Goal: Task Accomplishment & Management: Manage account settings

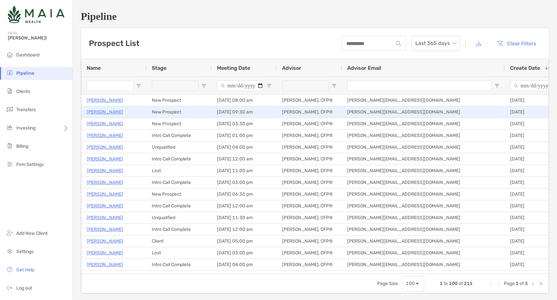
scroll to position [2, 0]
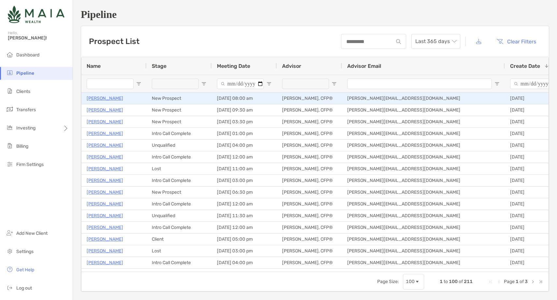
click at [107, 99] on p "[PERSON_NAME]" at bounding box center [105, 98] width 36 height 8
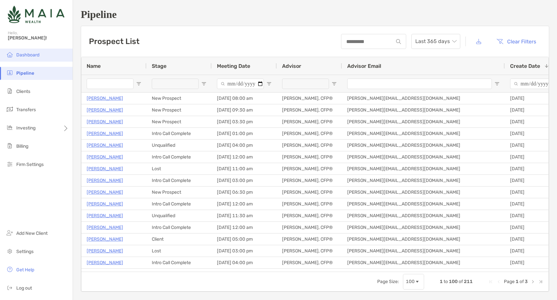
click at [37, 57] on span "Dashboard" at bounding box center [27, 55] width 23 height 6
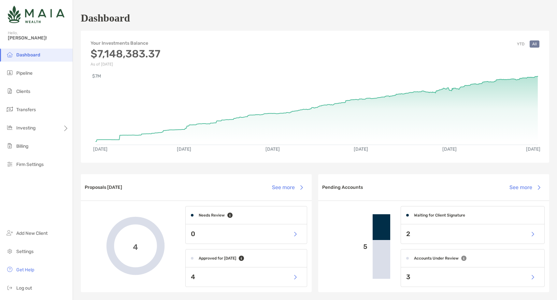
click at [37, 98] on ul "Dashboard Pipeline Clients Transfers Investing Billing Firm Settings" at bounding box center [36, 113] width 73 height 128
click at [37, 90] on li "Clients" at bounding box center [36, 91] width 73 height 13
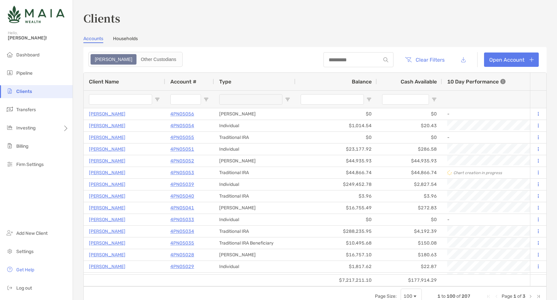
click at [120, 98] on input "Client Name Filter Input" at bounding box center [120, 99] width 63 height 10
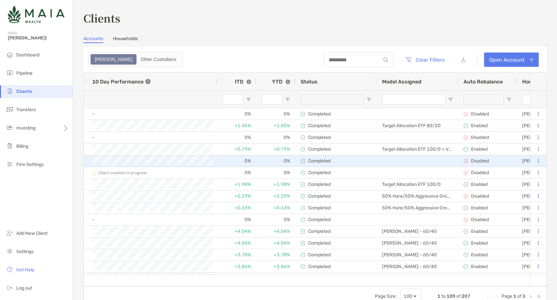
click at [539, 162] on button at bounding box center [538, 161] width 6 height 7
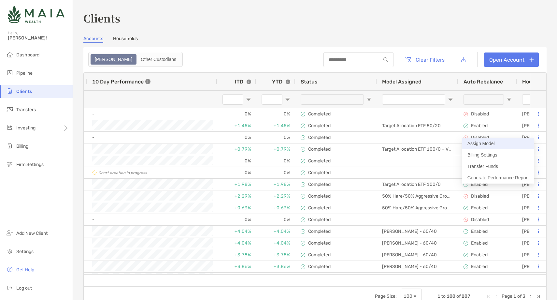
click at [502, 142] on button "Assign Model" at bounding box center [498, 143] width 72 height 11
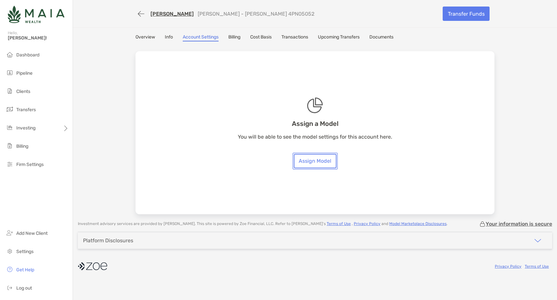
click at [313, 160] on link "Assign Model" at bounding box center [315, 161] width 43 height 14
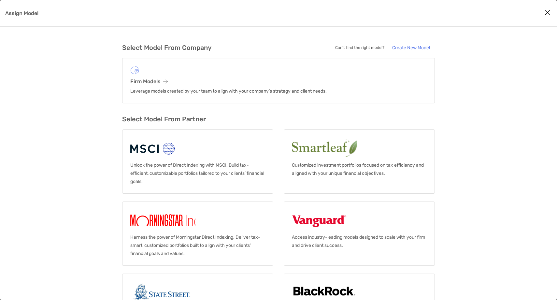
click at [549, 11] on icon "Close modal" at bounding box center [548, 12] width 6 height 8
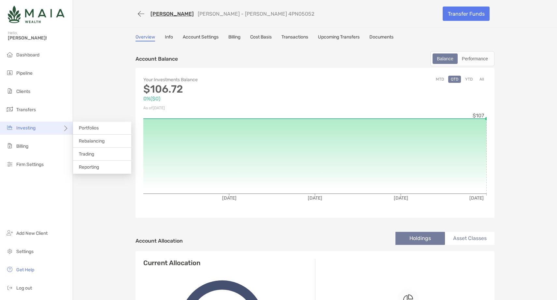
click at [31, 129] on span "Investing" at bounding box center [25, 128] width 19 height 6
click at [62, 127] on div "Investing" at bounding box center [36, 128] width 73 height 13
click at [103, 127] on li "Portfolios" at bounding box center [102, 128] width 58 height 13
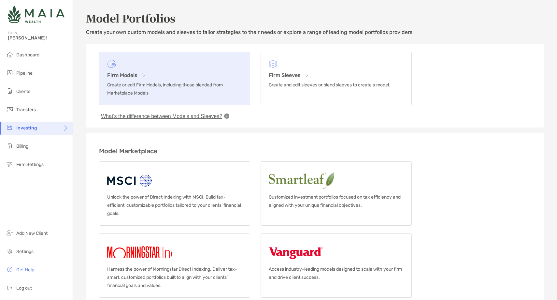
click at [133, 77] on h3 "Firm Models" at bounding box center [174, 75] width 135 height 6
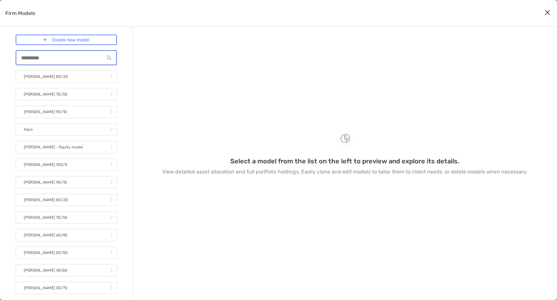
click at [73, 57] on input "Firm Models" at bounding box center [60, 58] width 88 height 6
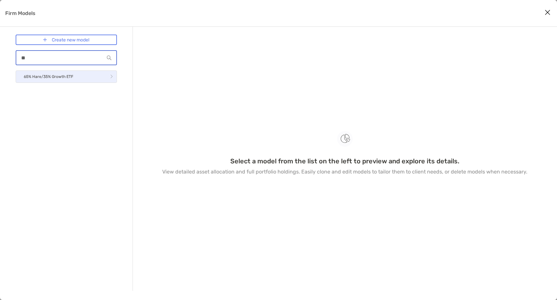
type input "**"
click at [82, 76] on link "65% Hare/35% Growth ETF" at bounding box center [66, 76] width 101 height 12
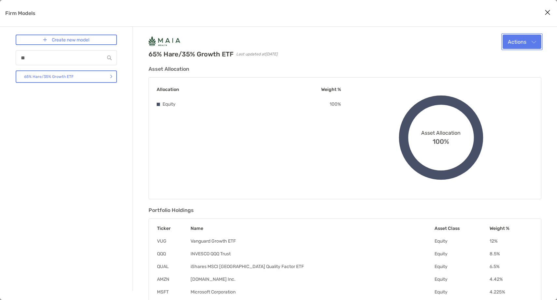
click at [507, 42] on button "Actions" at bounding box center [522, 42] width 39 height 14
click at [501, 76] on span "Clone" at bounding box center [498, 74] width 14 height 6
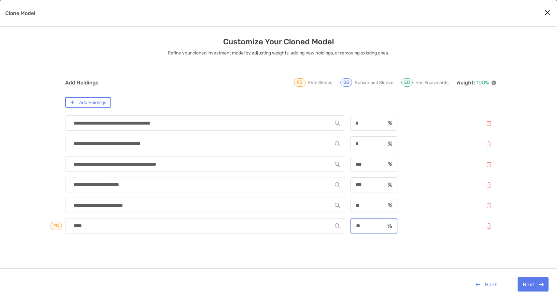
click at [358, 226] on input "**" at bounding box center [368, 226] width 34 height 6
type input "**"
click at [489, 123] on button "Clone Model" at bounding box center [489, 123] width 15 height 14
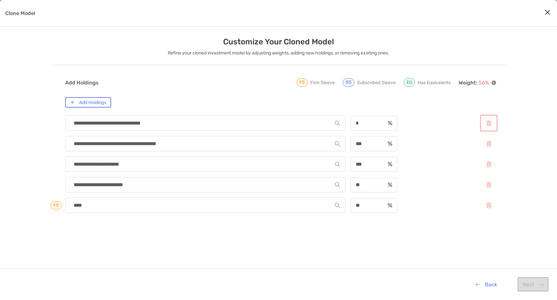
click at [489, 124] on button "Clone Model" at bounding box center [489, 123] width 15 height 14
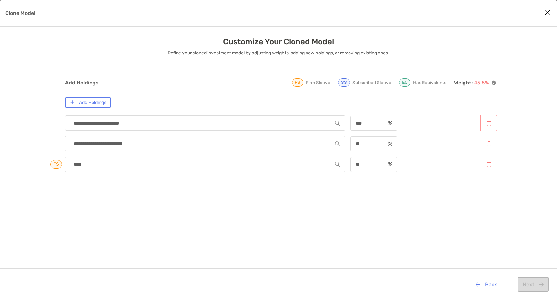
click at [489, 124] on button "Clone Model" at bounding box center [489, 123] width 15 height 14
click at [489, 123] on button "Clone Model" at bounding box center [489, 123] width 15 height 14
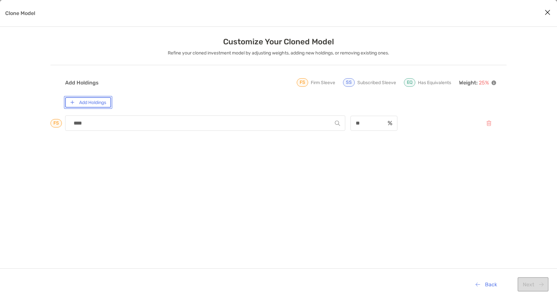
click at [86, 106] on button "Add Holdings" at bounding box center [88, 102] width 46 height 10
click at [96, 125] on input "Clone Model" at bounding box center [202, 123] width 265 height 15
type input "********"
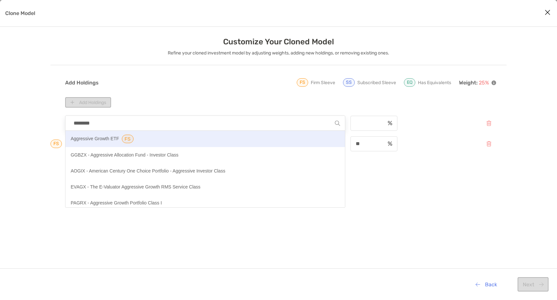
click at [101, 139] on p "Aggressive Growth ETF" at bounding box center [95, 139] width 49 height 8
type input "**********"
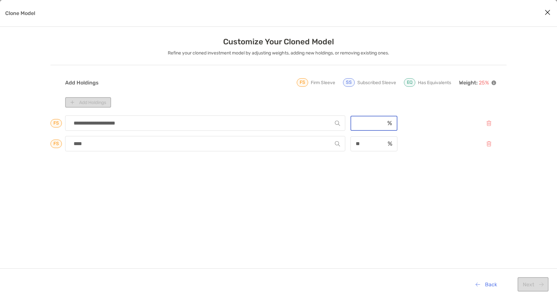
click at [365, 120] on input "Clone Model" at bounding box center [368, 123] width 34 height 6
type input "**"
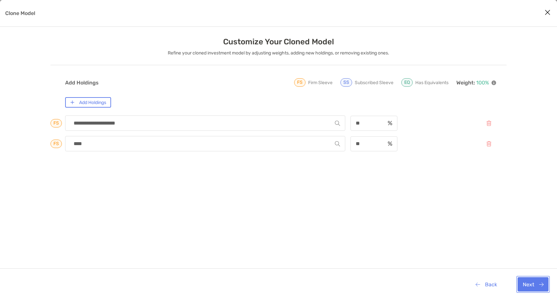
click at [526, 288] on button "Next" at bounding box center [533, 284] width 31 height 14
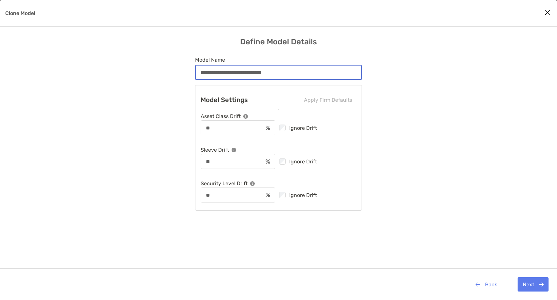
click at [245, 74] on input "**********" at bounding box center [279, 73] width 166 height 6
type input "**********"
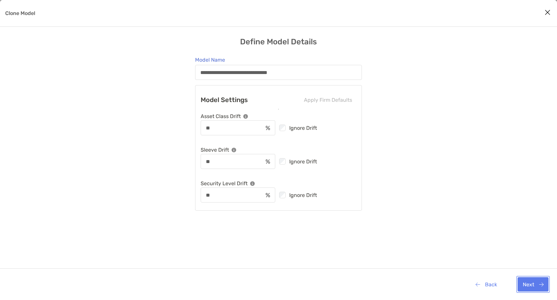
click at [527, 279] on button "Next" at bounding box center [533, 284] width 31 height 14
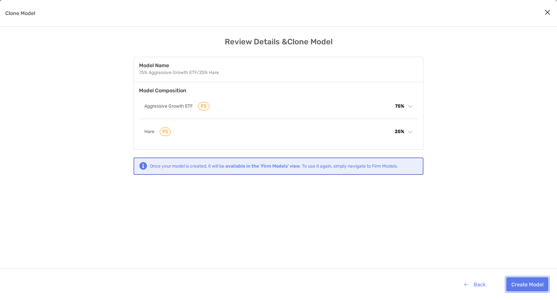
click at [524, 283] on button "Create Model" at bounding box center [527, 284] width 42 height 14
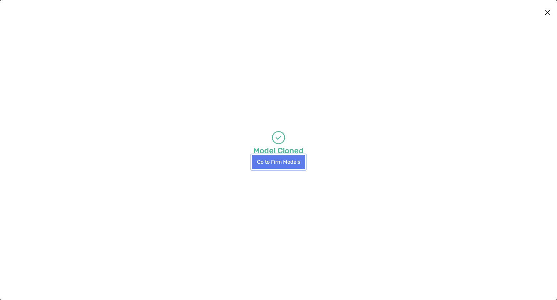
click at [275, 163] on button "Go to Firm Models" at bounding box center [278, 162] width 53 height 14
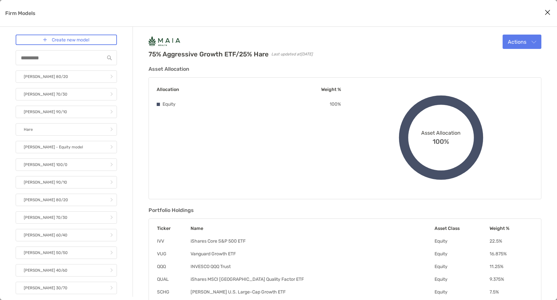
click at [548, 12] on icon "Close modal" at bounding box center [548, 12] width 6 height 8
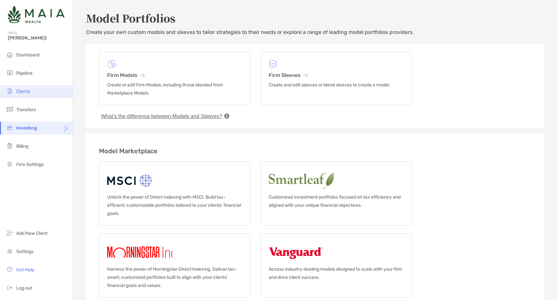
click at [34, 90] on li "Clients" at bounding box center [36, 91] width 73 height 13
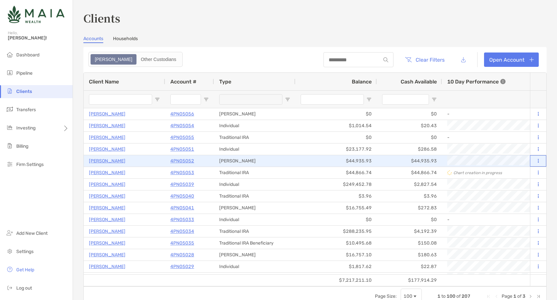
click at [540, 162] on button at bounding box center [538, 161] width 6 height 7
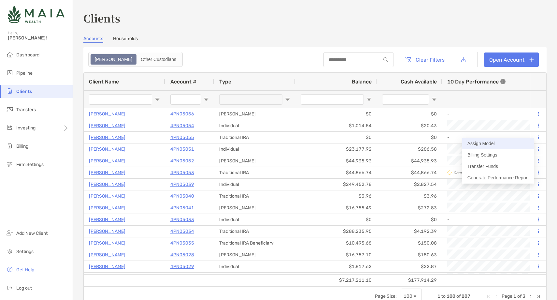
click at [493, 143] on button "Assign Model" at bounding box center [498, 143] width 72 height 11
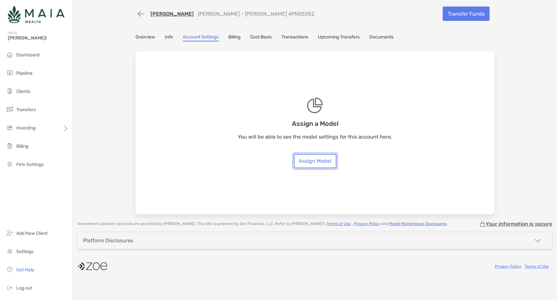
click at [314, 162] on link "Assign Model" at bounding box center [315, 161] width 43 height 14
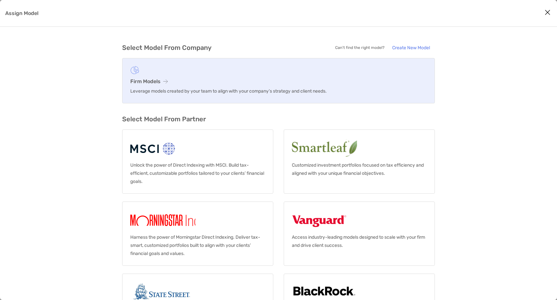
click at [157, 82] on h3 "Firm Models" at bounding box center [278, 81] width 297 height 6
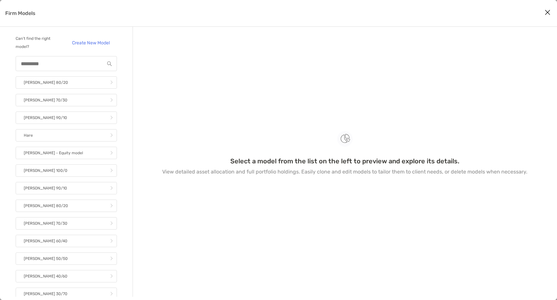
click at [51, 67] on div "Firm Models" at bounding box center [66, 63] width 101 height 15
click at [49, 64] on input "Firm Models" at bounding box center [60, 64] width 88 height 6
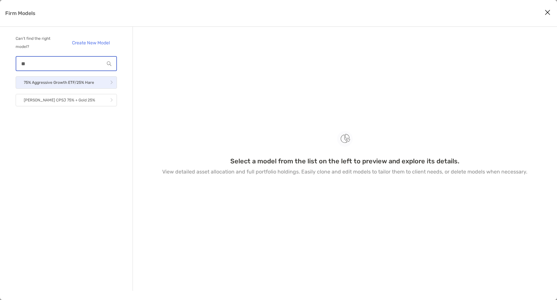
type input "**"
click at [61, 82] on p "75% Aggressive Growth ETF/25% Hare" at bounding box center [59, 83] width 70 height 8
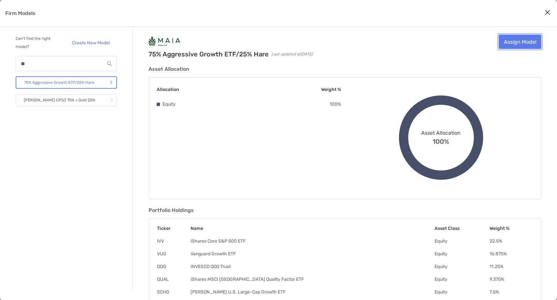
click at [520, 46] on link "Assign Model" at bounding box center [520, 42] width 43 height 14
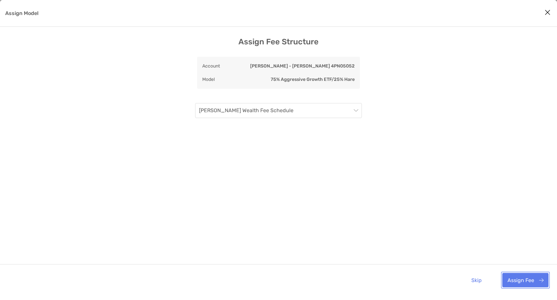
click at [529, 281] on button "Assign Fee" at bounding box center [525, 280] width 46 height 14
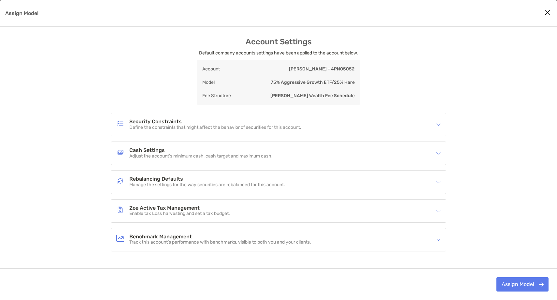
click at [275, 180] on h4 "Rebalancing Defaults" at bounding box center [207, 179] width 156 height 6
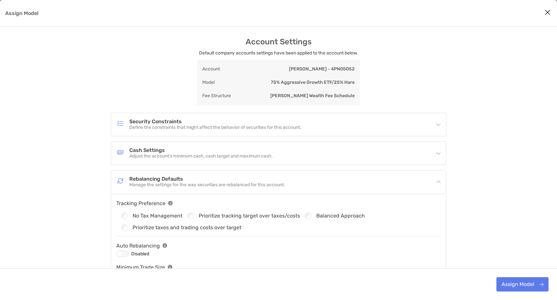
click at [123, 255] on div "Assign Model" at bounding box center [122, 253] width 12 height 7
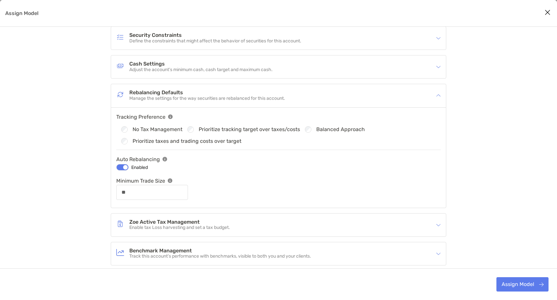
scroll to position [114, 0]
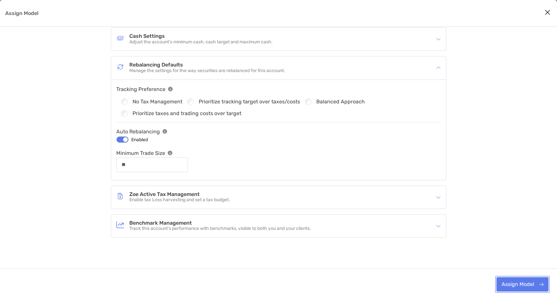
click at [531, 285] on button "Assign Model" at bounding box center [523, 284] width 52 height 14
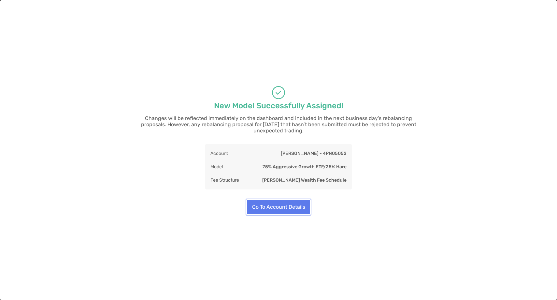
click at [291, 202] on button "Go To Account Details" at bounding box center [278, 207] width 63 height 14
type input "**"
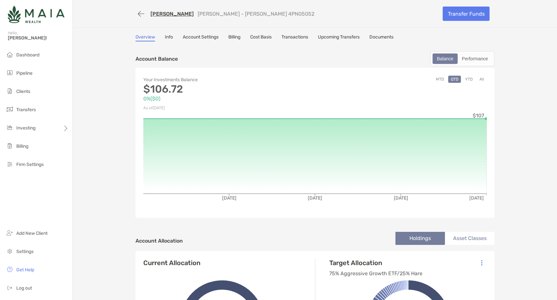
click at [175, 14] on link "[PERSON_NAME]" at bounding box center [172, 14] width 43 height 6
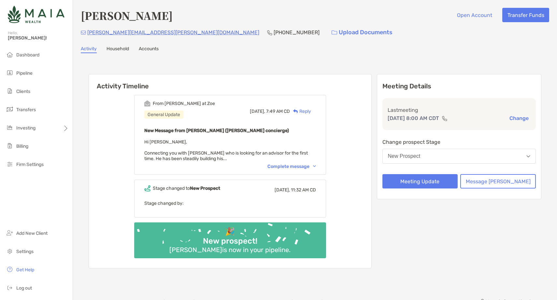
click at [294, 166] on div "Complete message" at bounding box center [292, 167] width 49 height 6
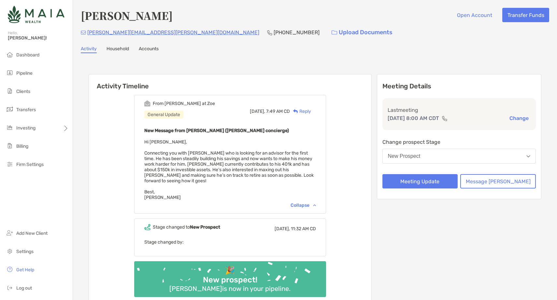
click at [137, 17] on h4 "[PERSON_NAME]" at bounding box center [127, 15] width 92 height 15
click at [137, 17] on h4 "Justin Tracy" at bounding box center [127, 15] width 92 height 15
copy h4 "Justin Tracy"
click at [314, 207] on div "From Brendan at Zoe General Update Today, 7:49 AM CD Reply New Message from Bre…" at bounding box center [230, 154] width 192 height 119
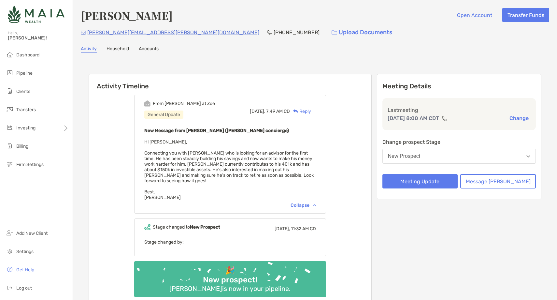
click at [313, 202] on div "Collapse" at bounding box center [303, 205] width 25 height 6
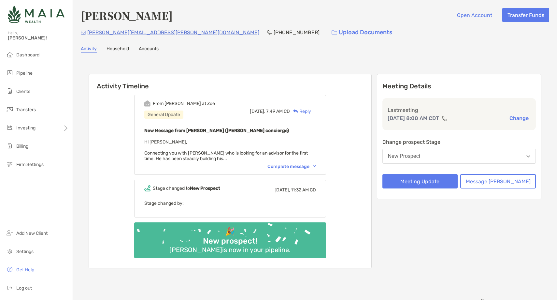
click at [314, 167] on div "Complete message" at bounding box center [292, 167] width 49 height 6
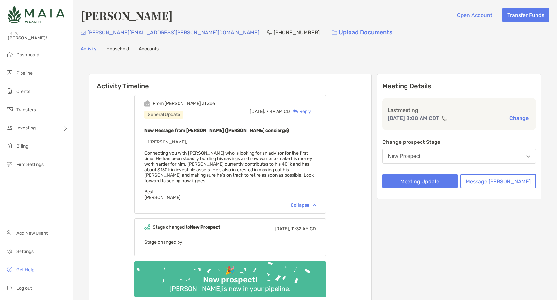
click at [274, 31] on p "(715) 797-8286" at bounding box center [297, 32] width 46 height 8
copy p "(715) 797-8286"
drag, startPoint x: 147, startPoint y: 33, endPoint x: 85, endPoint y: 32, distance: 62.2
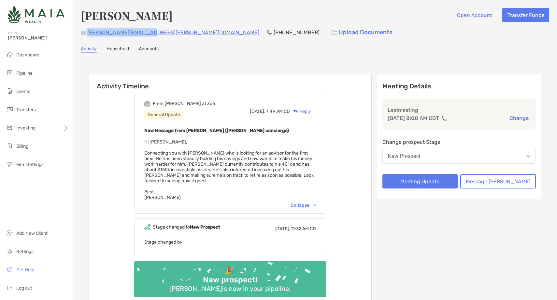
click at [85, 32] on div "justin.tracy@ymail.com (715) 797-8286 Upload Documents" at bounding box center [315, 32] width 469 height 14
copy div "justin.tracy@ymail.com"
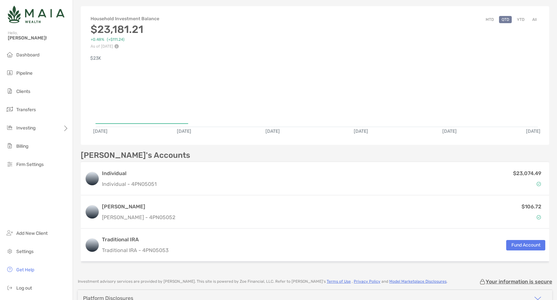
scroll to position [56, 0]
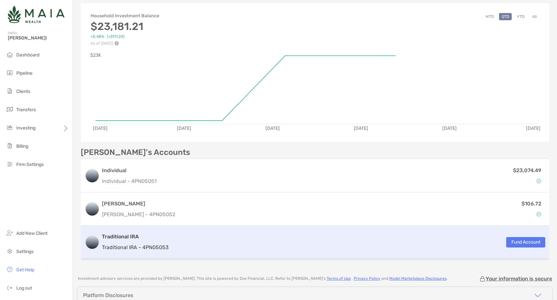
click at [208, 243] on div "Traditional IRA Traditional IRA - 4PN05053 Fund Account" at bounding box center [315, 241] width 469 height 33
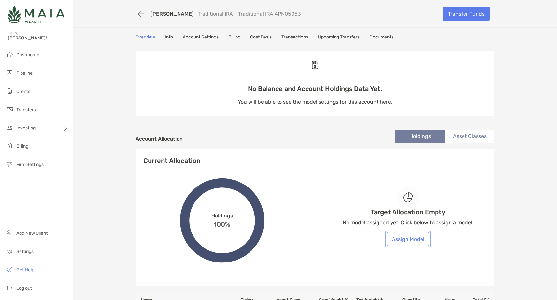
click at [420, 239] on button "Assign Model" at bounding box center [408, 239] width 43 height 14
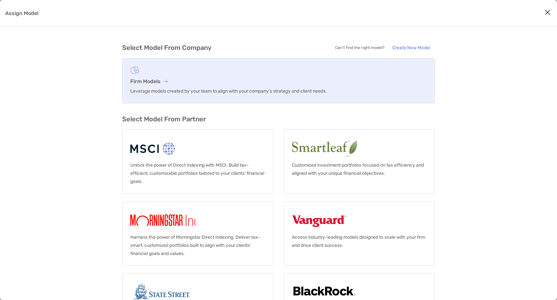
click at [218, 82] on h3 "Firm Models" at bounding box center [278, 81] width 297 height 6
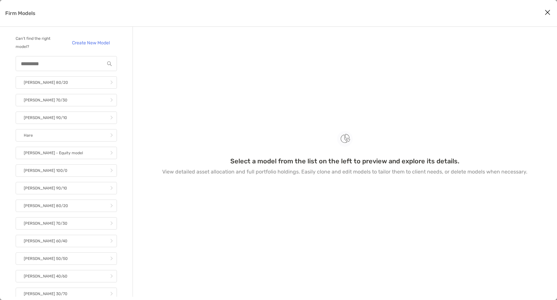
click at [44, 67] on div "Firm Models" at bounding box center [66, 63] width 101 height 15
click at [41, 63] on input "Firm Models" at bounding box center [60, 64] width 88 height 6
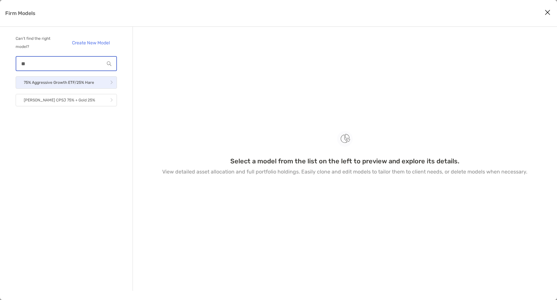
type input "**"
click at [56, 84] on p "75% Aggressive Growth ETF/25% Hare" at bounding box center [59, 83] width 70 height 8
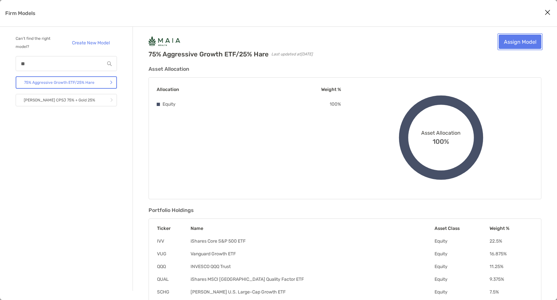
click at [523, 43] on link "Assign Model" at bounding box center [520, 42] width 43 height 14
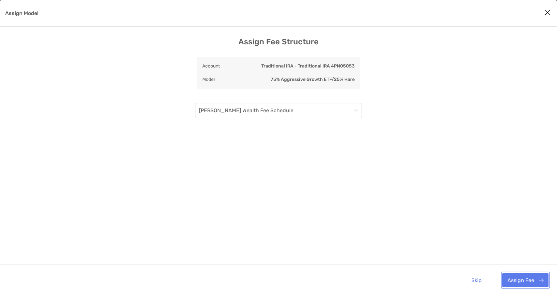
click at [525, 283] on button "Assign Fee" at bounding box center [525, 280] width 46 height 14
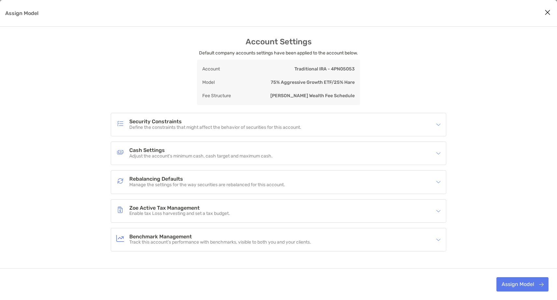
click at [229, 176] on h4 "Rebalancing Defaults" at bounding box center [207, 179] width 156 height 6
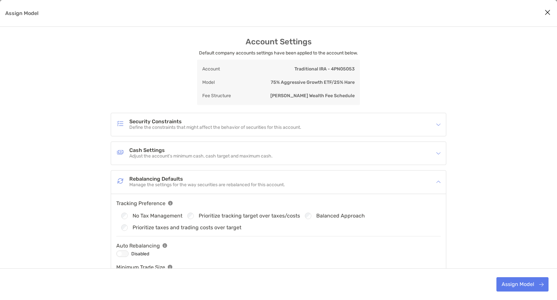
click at [129, 253] on div "Disabled" at bounding box center [278, 254] width 325 height 8
click at [122, 253] on div "Assign Model" at bounding box center [122, 253] width 12 height 7
click at [537, 286] on button "Assign Model" at bounding box center [523, 284] width 52 height 14
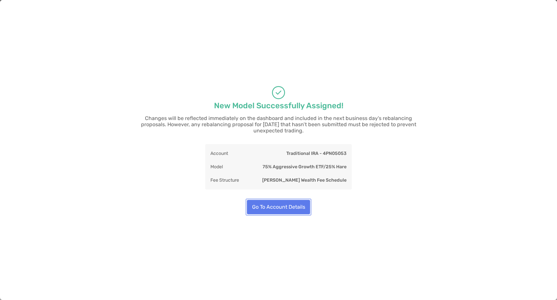
click at [286, 200] on button "Go To Account Details" at bounding box center [278, 207] width 63 height 14
type input "**"
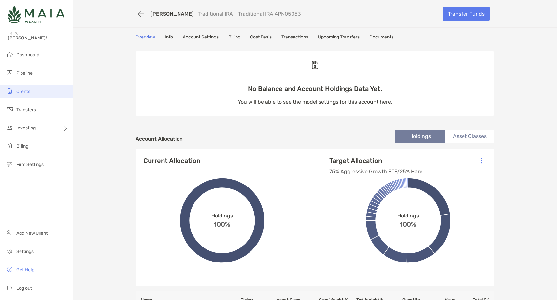
click at [27, 95] on li "Clients" at bounding box center [36, 91] width 73 height 13
